Goal: Browse casually: Explore the website without a specific task or goal

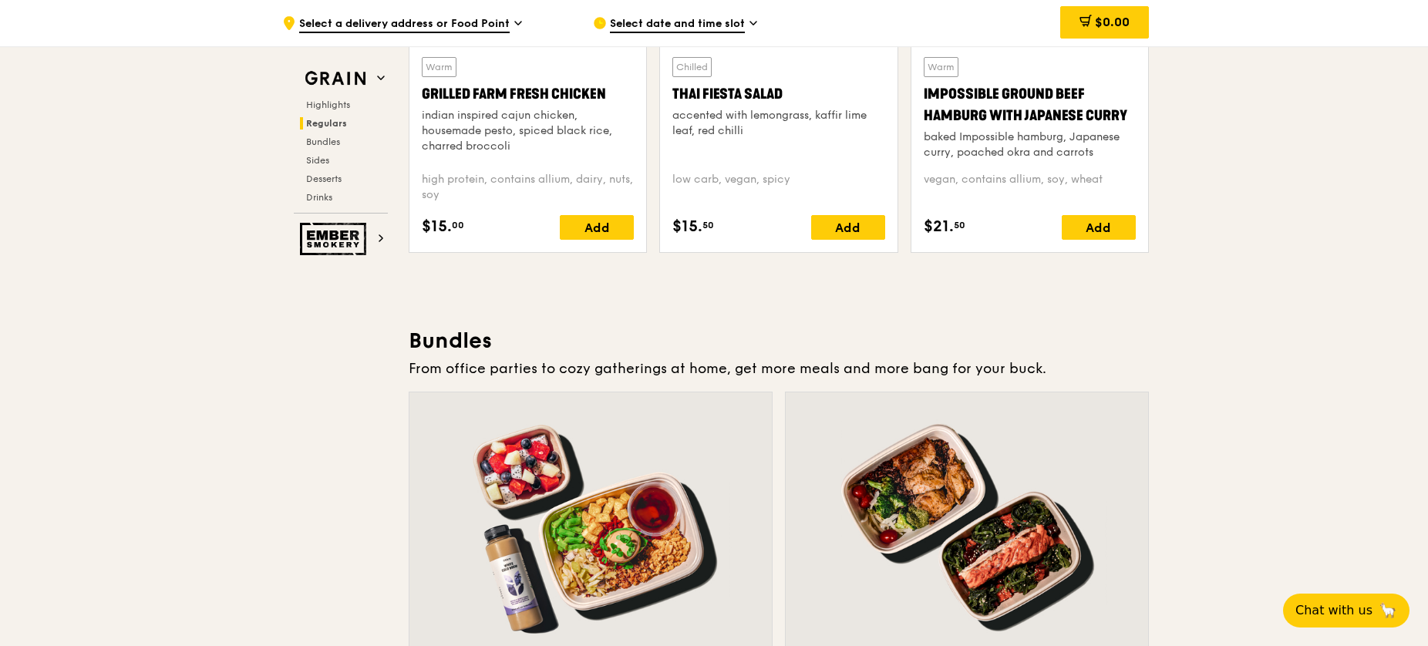
scroll to position [1939, 0]
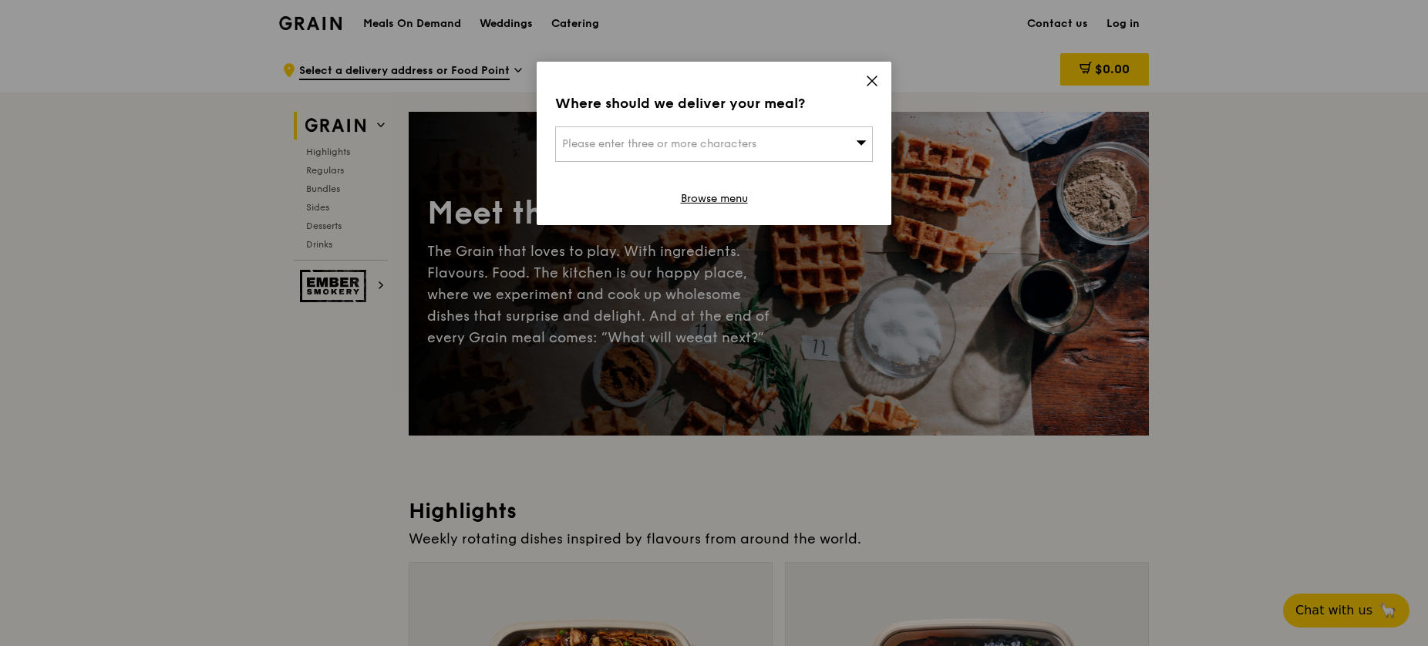
click at [873, 86] on icon at bounding box center [872, 81] width 14 height 14
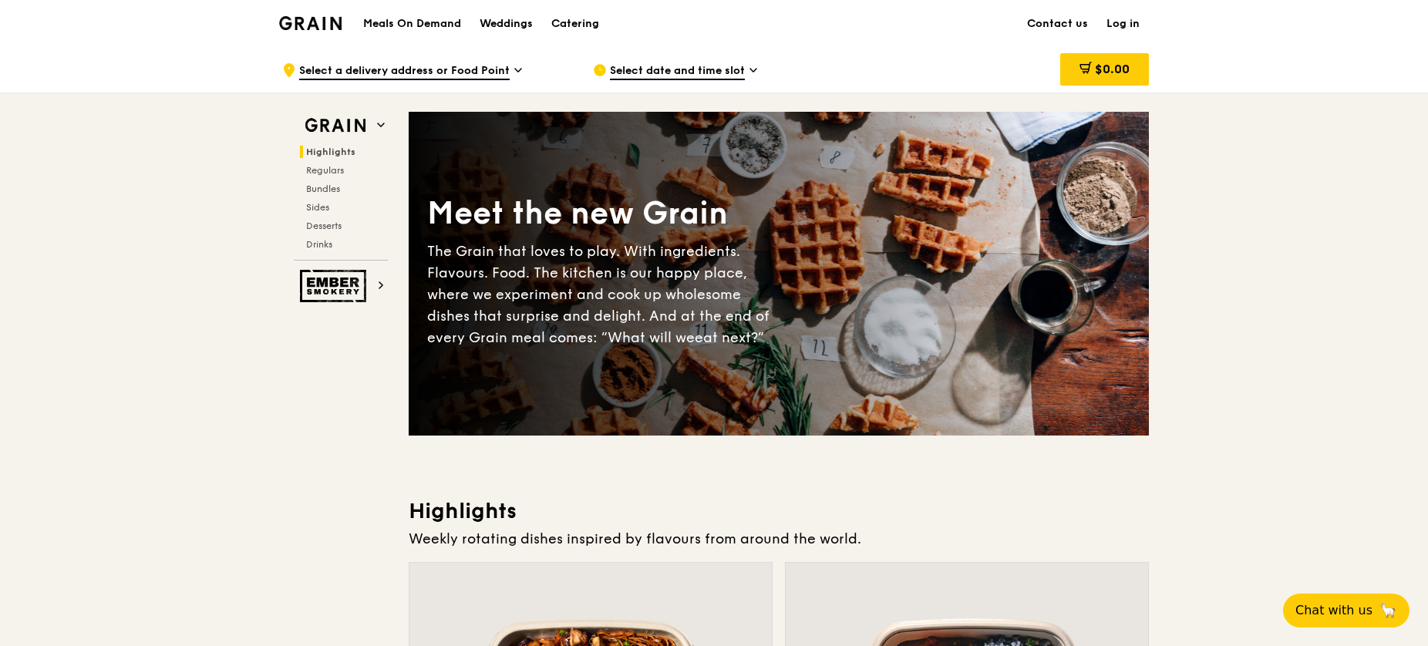
click at [521, 72] on icon at bounding box center [518, 70] width 8 height 14
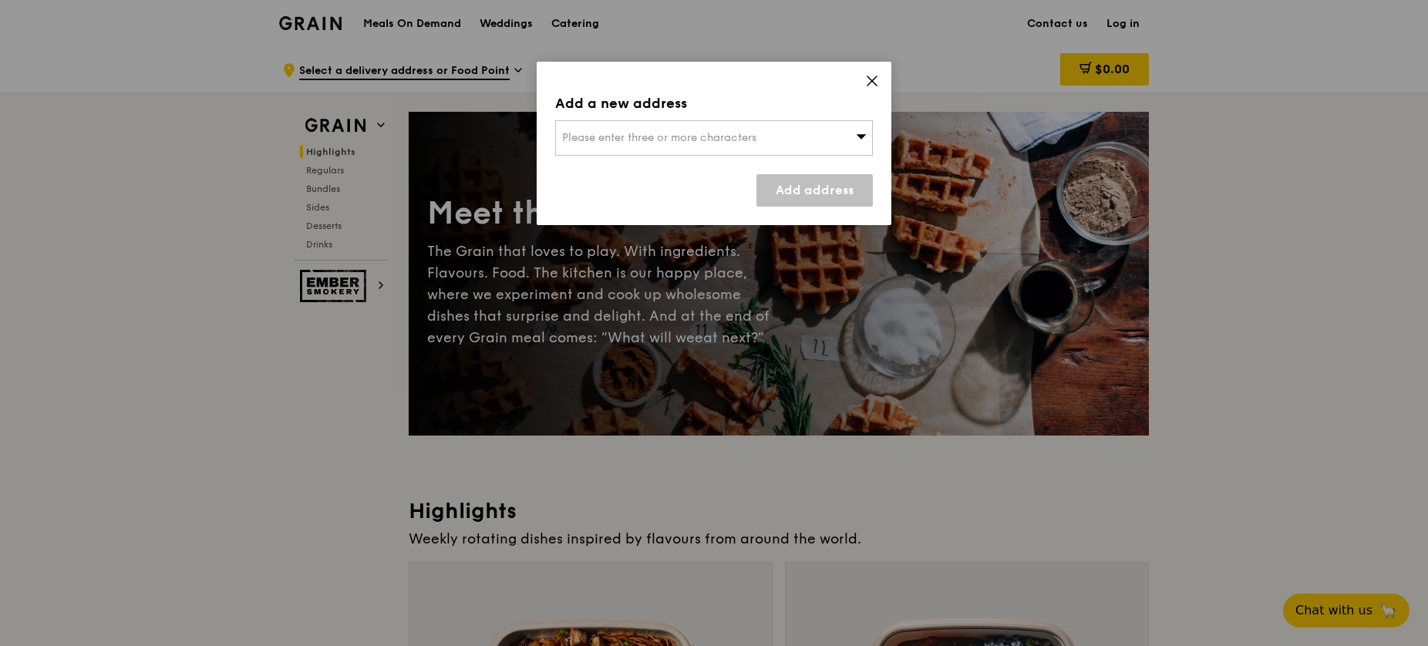
click at [864, 140] on icon at bounding box center [861, 136] width 11 height 12
click at [864, 140] on input "search" at bounding box center [714, 138] width 316 height 34
click at [873, 75] on icon at bounding box center [872, 81] width 14 height 14
